Goal: Information Seeking & Learning: Understand process/instructions

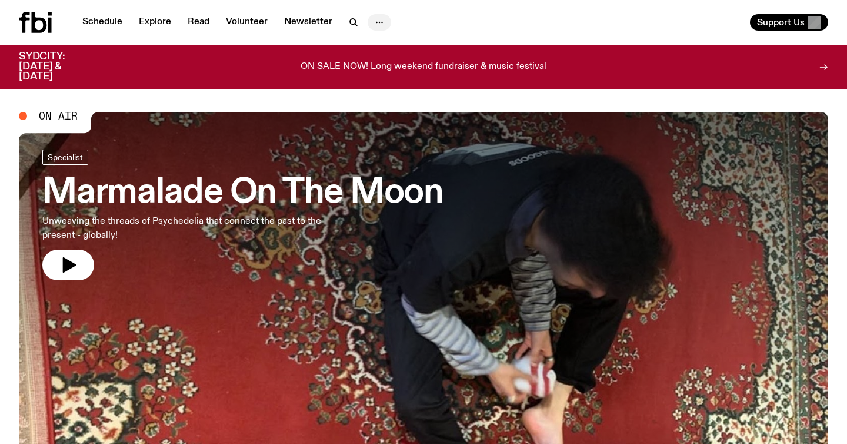
click at [378, 18] on icon "button" at bounding box center [379, 22] width 14 height 14
click at [145, 22] on link "Explore" at bounding box center [155, 22] width 46 height 16
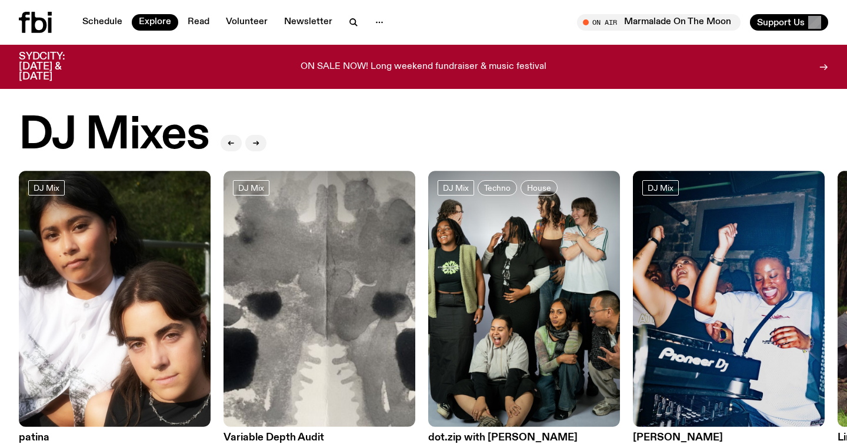
click at [33, 17] on icon at bounding box center [39, 22] width 15 height 21
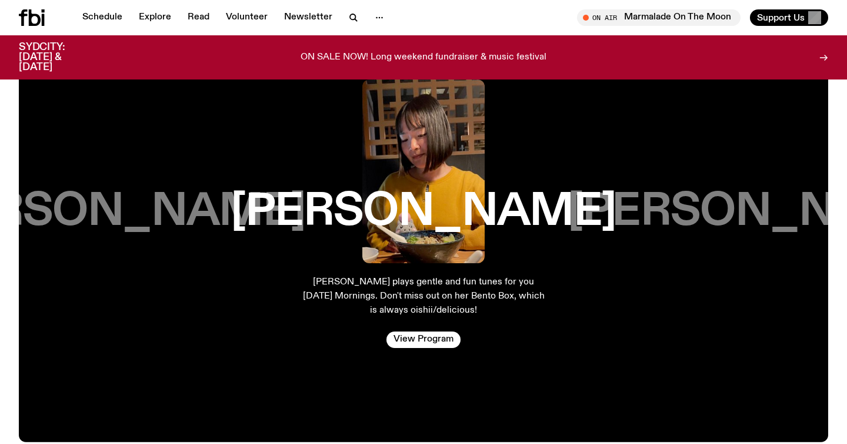
scroll to position [2019, 0]
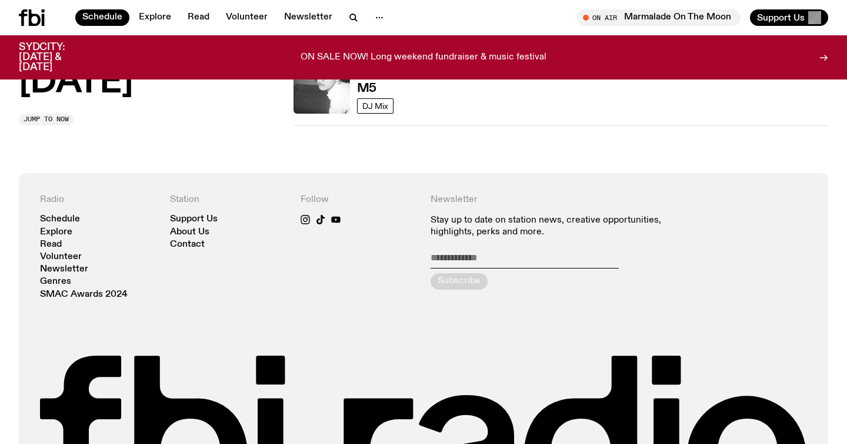
scroll to position [1027, 0]
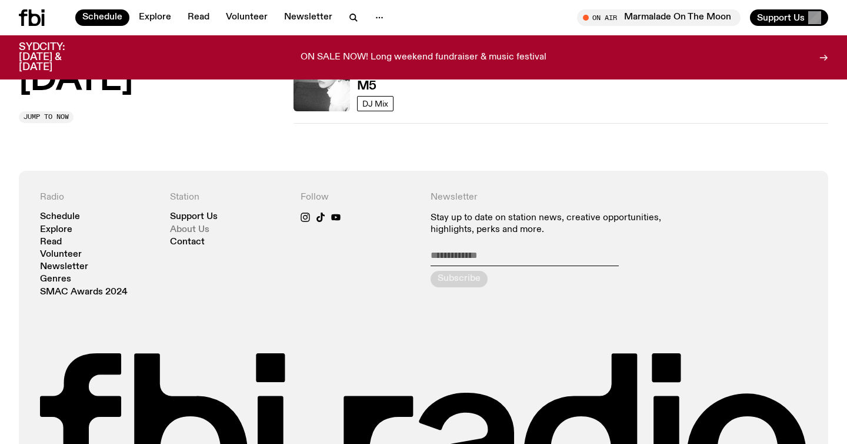
click at [202, 231] on link "About Us" at bounding box center [189, 229] width 39 height 9
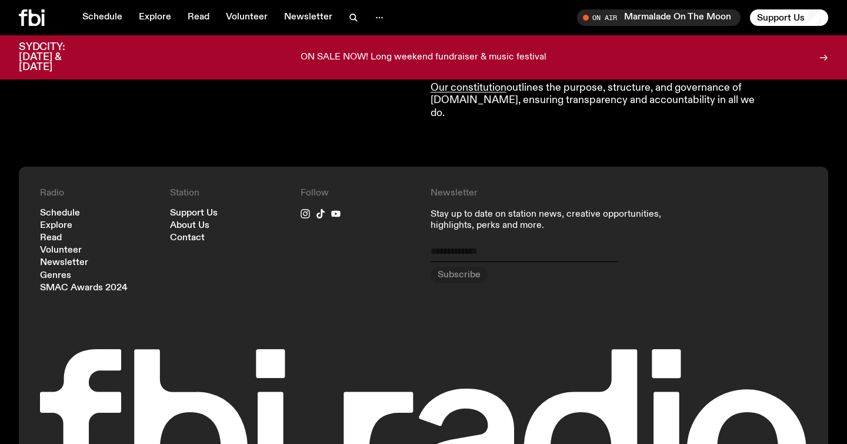
scroll to position [1264, 0]
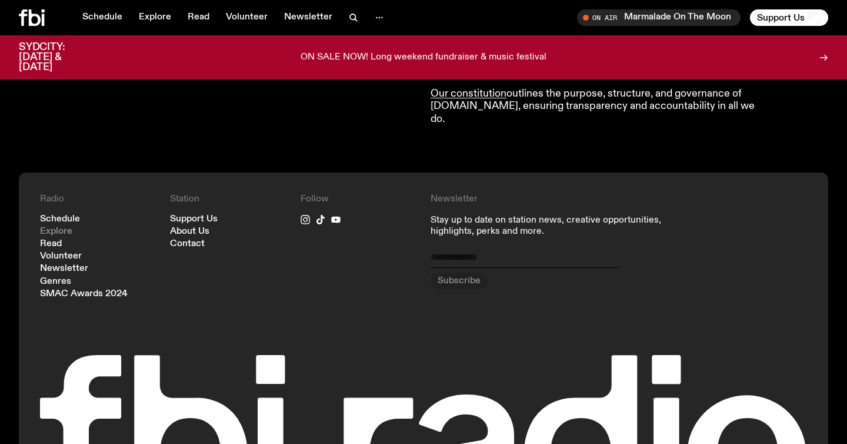
click at [64, 227] on link "Explore" at bounding box center [56, 231] width 32 height 9
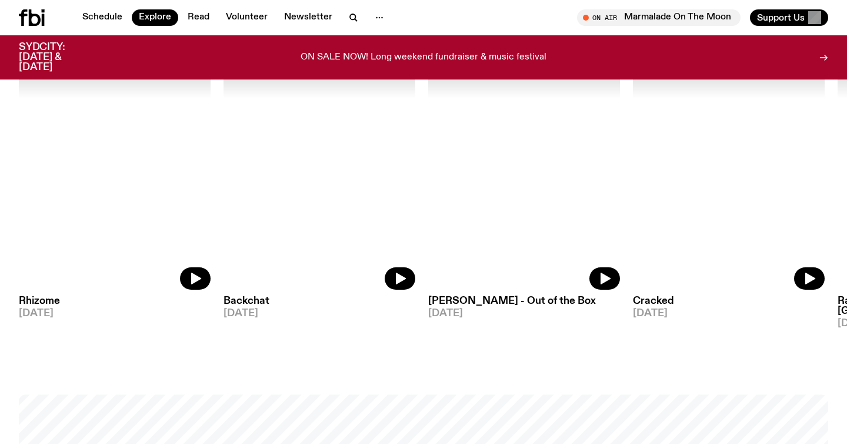
scroll to position [1395, 0]
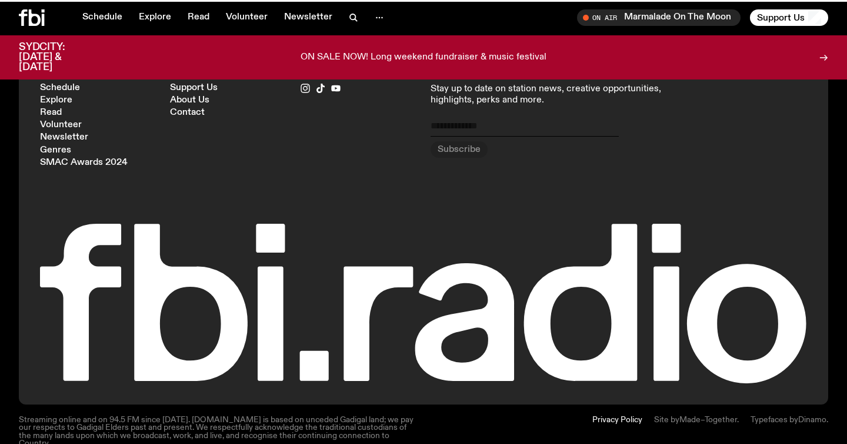
scroll to position [1264, 0]
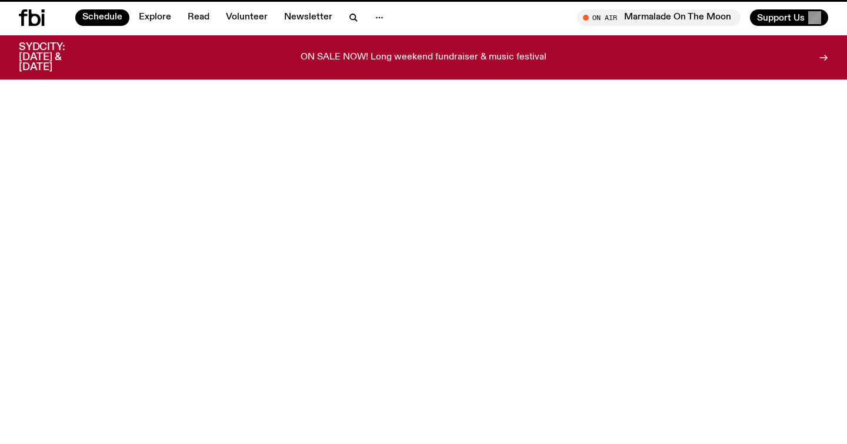
scroll to position [1027, 0]
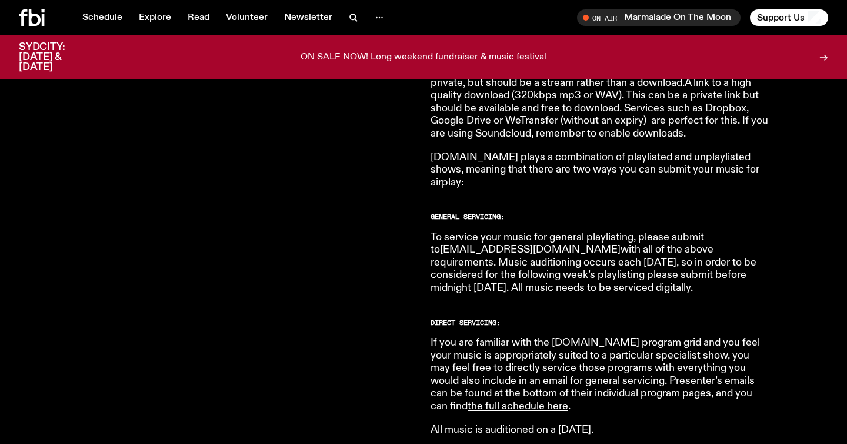
scroll to position [585, 0]
click at [545, 230] on p "To service your music for general playlisting, please submit to [EMAIL_ADDRESS]…" at bounding box center [600, 262] width 339 height 64
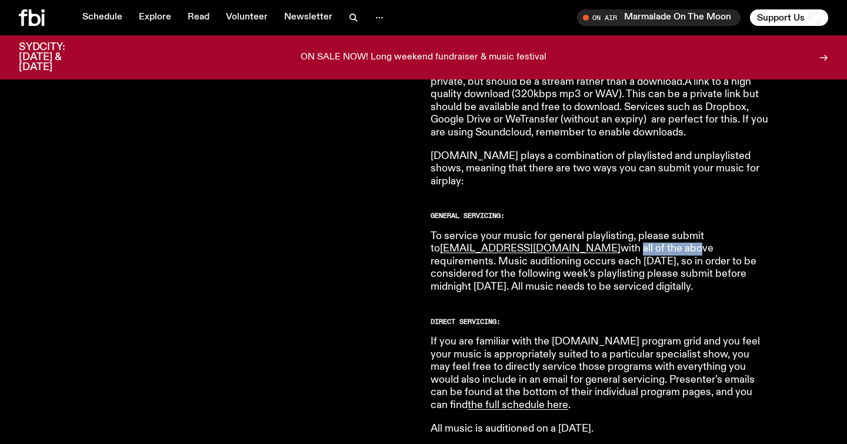
drag, startPoint x: 560, startPoint y: 234, endPoint x: 620, endPoint y: 238, distance: 59.6
click at [620, 238] on p "To service your music for general playlisting, please submit to music@fbiradio.…" at bounding box center [600, 262] width 339 height 64
click at [644, 247] on p "To service your music for general playlisting, please submit to music@fbiradio.…" at bounding box center [600, 262] width 339 height 64
drag, startPoint x: 514, startPoint y: 251, endPoint x: 574, endPoint y: 251, distance: 60.0
click at [574, 251] on p "To service your music for general playlisting, please submit to music@fbiradio.…" at bounding box center [600, 262] width 339 height 64
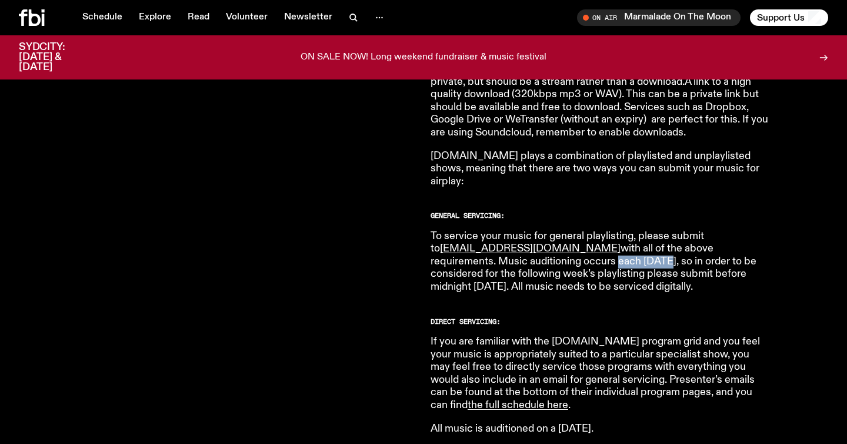
drag, startPoint x: 515, startPoint y: 263, endPoint x: 647, endPoint y: 272, distance: 132.1
click at [647, 272] on p "To service your music for general playlisting, please submit to music@fbiradio.…" at bounding box center [600, 262] width 339 height 64
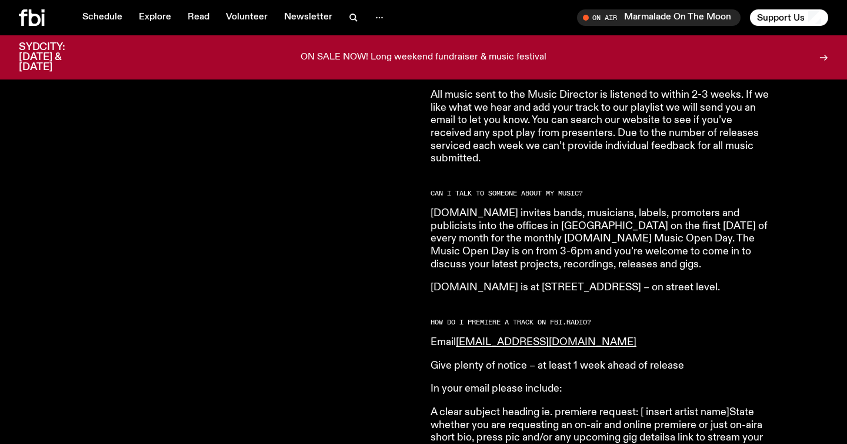
scroll to position [1044, 0]
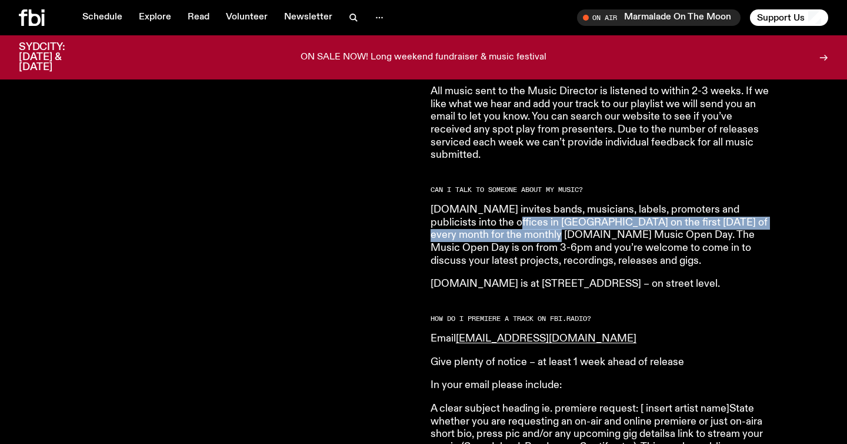
drag, startPoint x: 470, startPoint y: 214, endPoint x: 511, endPoint y: 222, distance: 42.7
click at [511, 222] on p "fbi.radio invites bands, musicians, labels, promoters and publicists into the o…" at bounding box center [600, 236] width 339 height 64
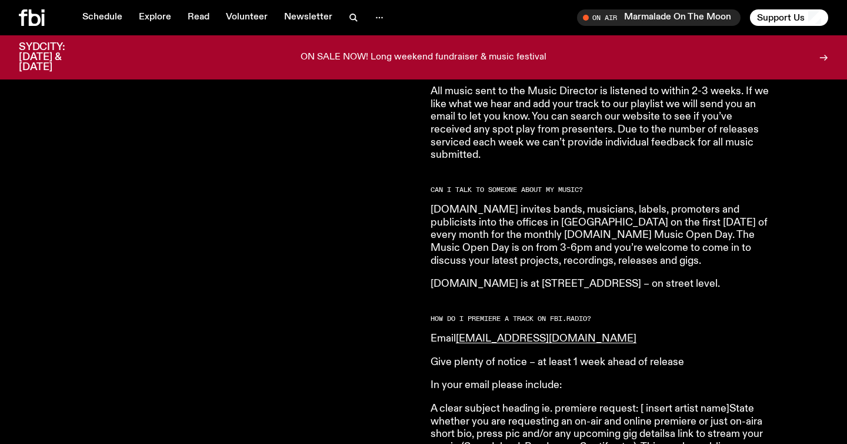
click at [731, 218] on p "fbi.radio invites bands, musicians, labels, promoters and publicists into the o…" at bounding box center [600, 236] width 339 height 64
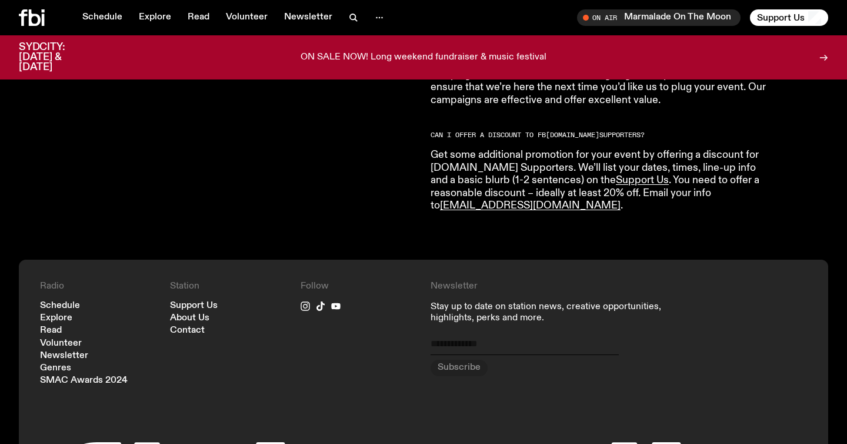
scroll to position [2212, 0]
